Goal: Find specific page/section: Find specific page/section

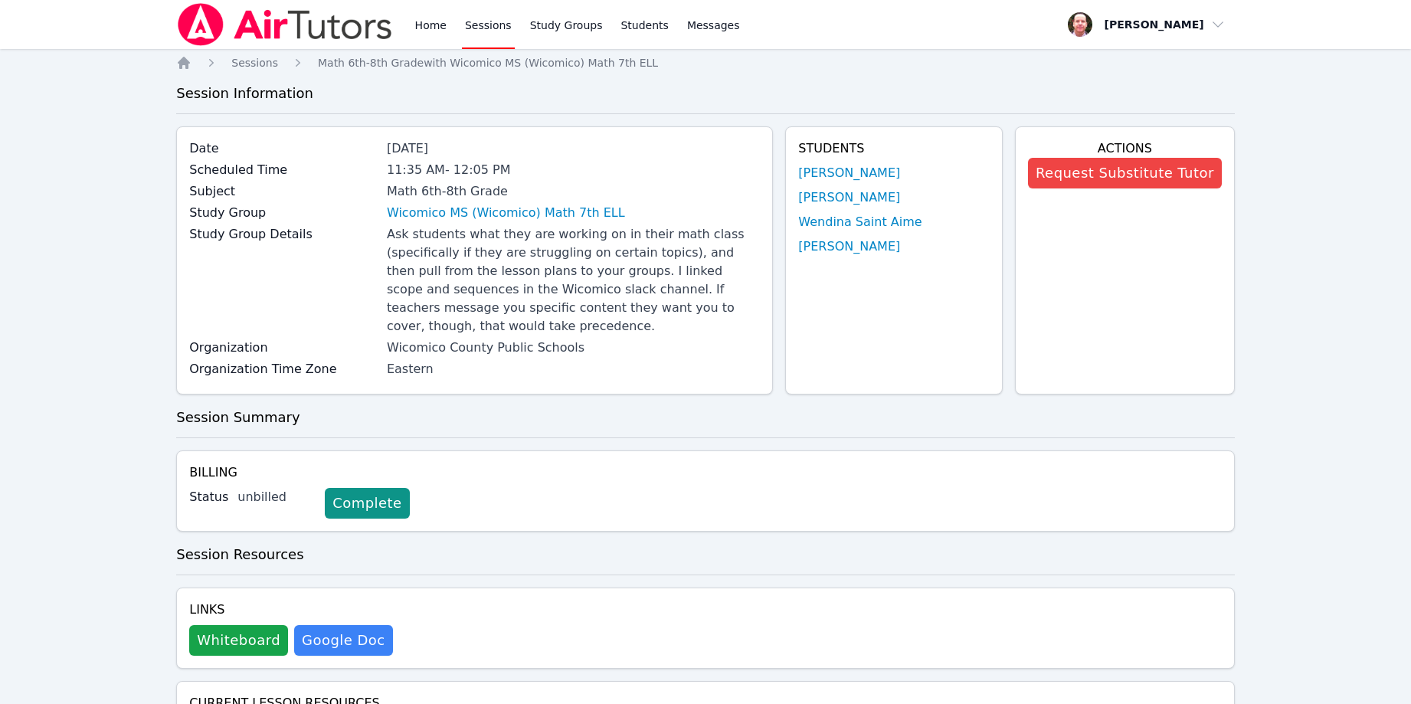
scroll to position [964, 0]
